Goal: Transaction & Acquisition: Purchase product/service

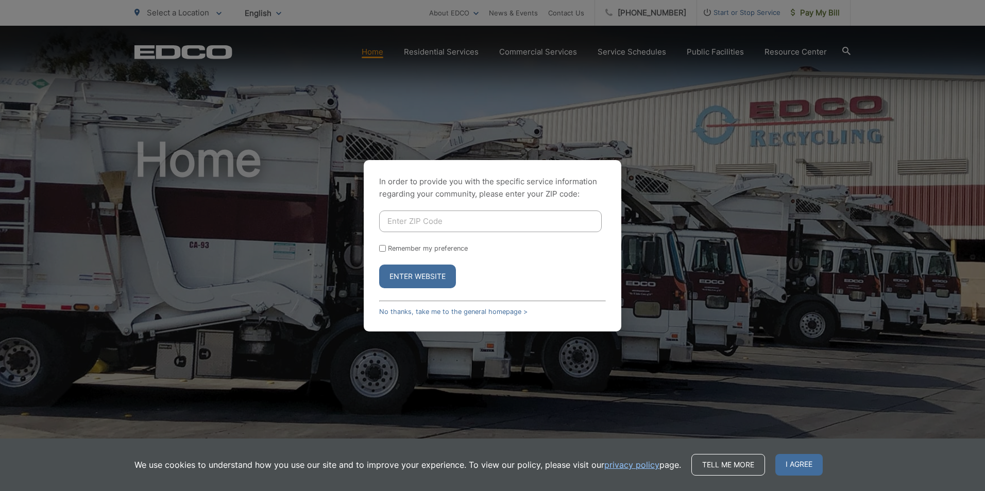
click at [444, 317] on div "In order to provide you with the specific service information regarding your co…" at bounding box center [492, 245] width 257 height 171
click at [442, 311] on link "No thanks, take me to the general homepage >" at bounding box center [453, 312] width 148 height 8
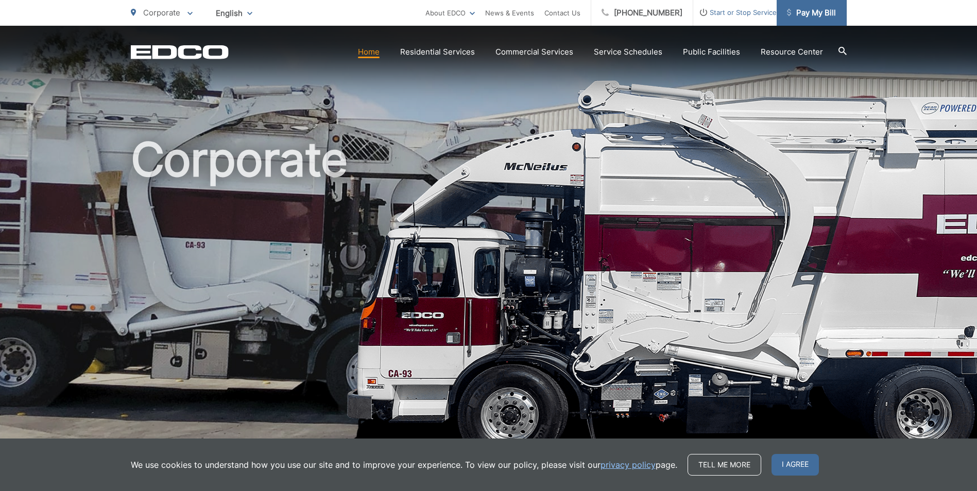
click at [809, 11] on span "Pay My Bill" at bounding box center [811, 13] width 49 height 12
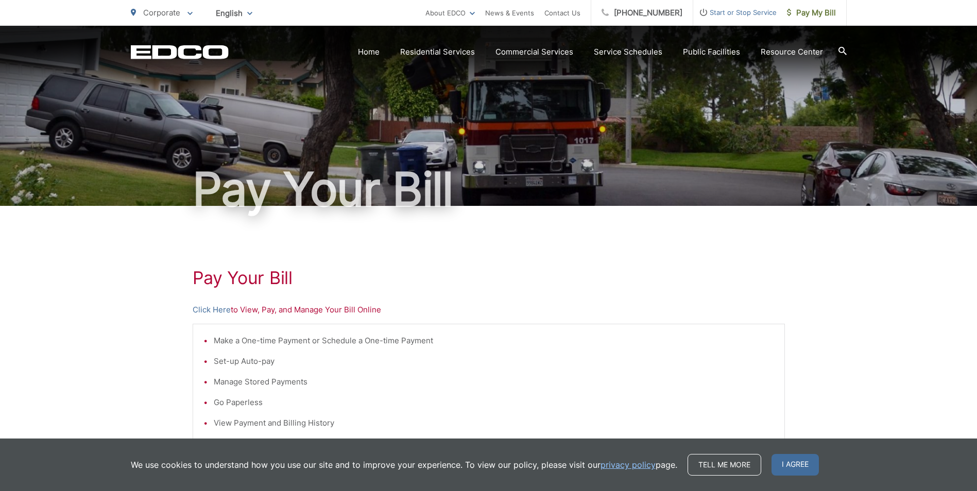
click at [249, 315] on p "Click Here to View, Pay, and Manage Your Bill Online" at bounding box center [489, 310] width 592 height 12
click at [219, 311] on link "Click Here" at bounding box center [212, 310] width 38 height 12
